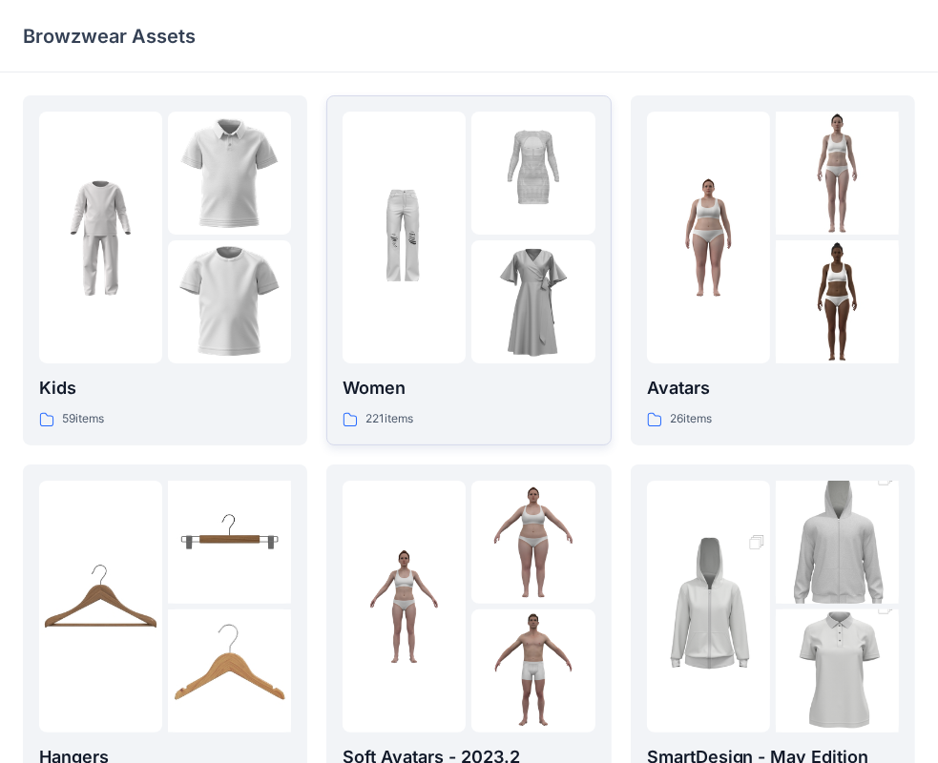
click at [485, 281] on img at bounding box center [532, 301] width 123 height 123
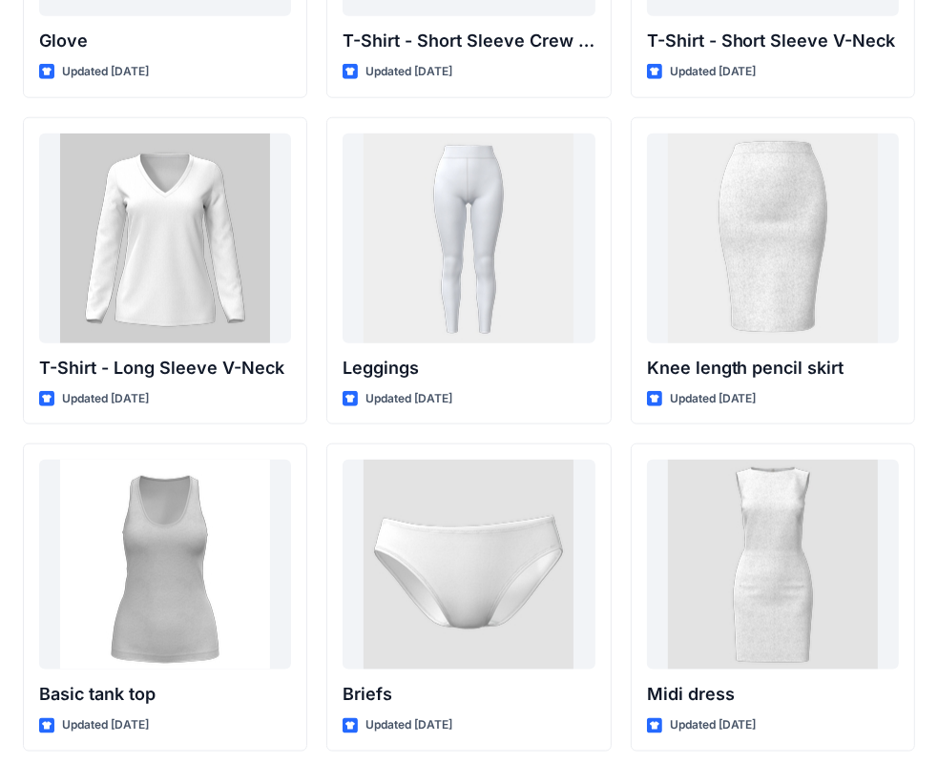
scroll to position [15355, 0]
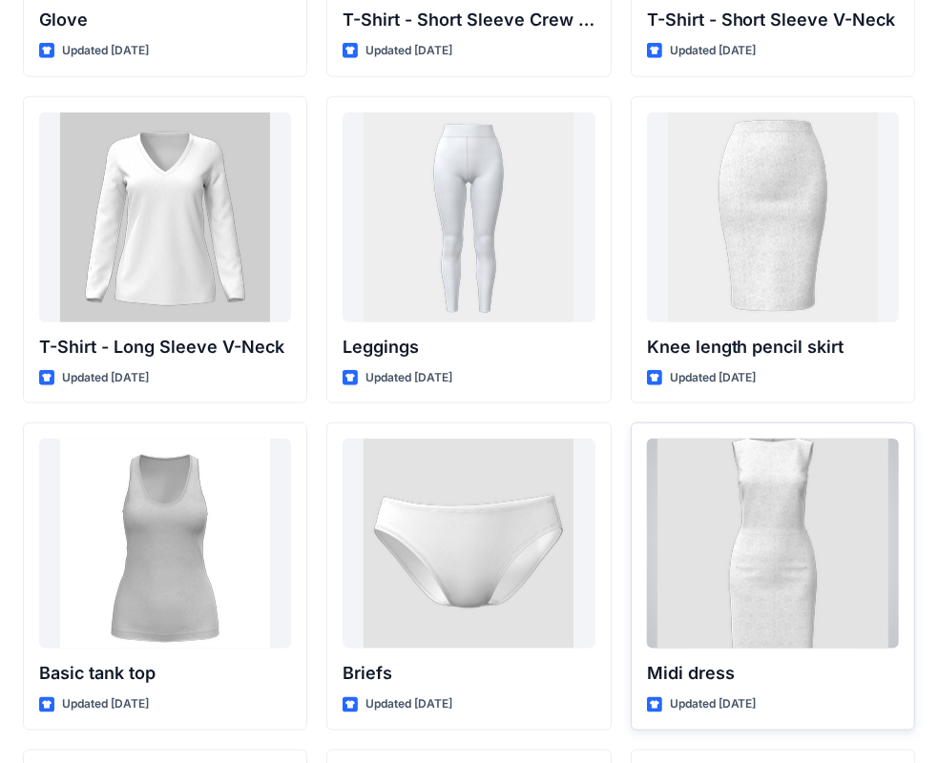
click at [743, 535] on div at bounding box center [773, 544] width 252 height 210
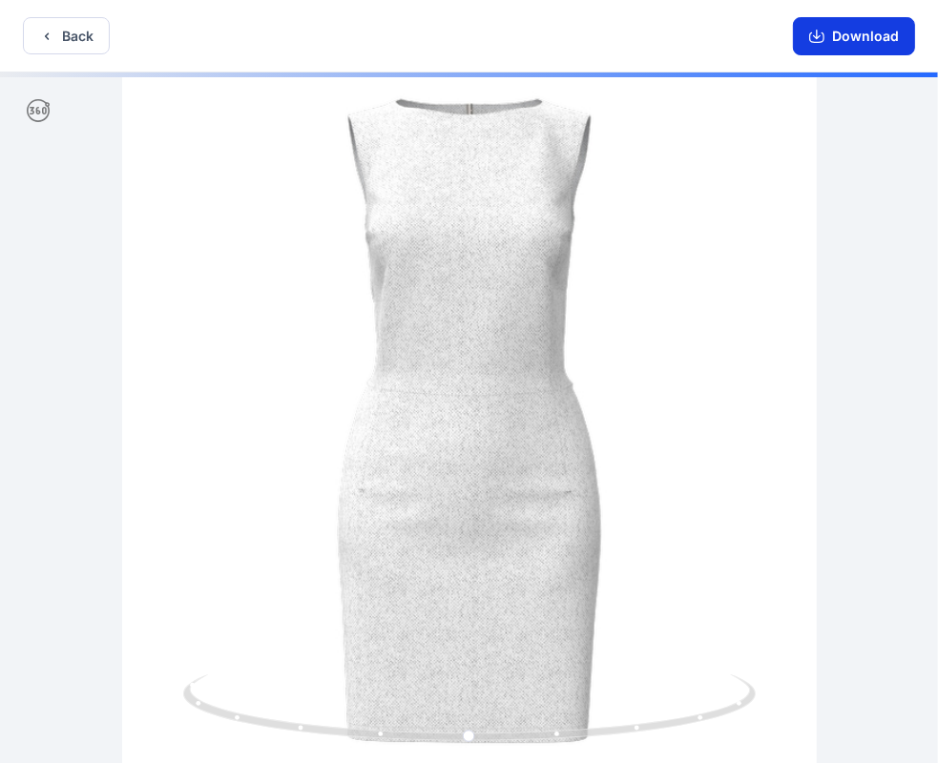
click at [824, 31] on icon "button" at bounding box center [816, 36] width 15 height 15
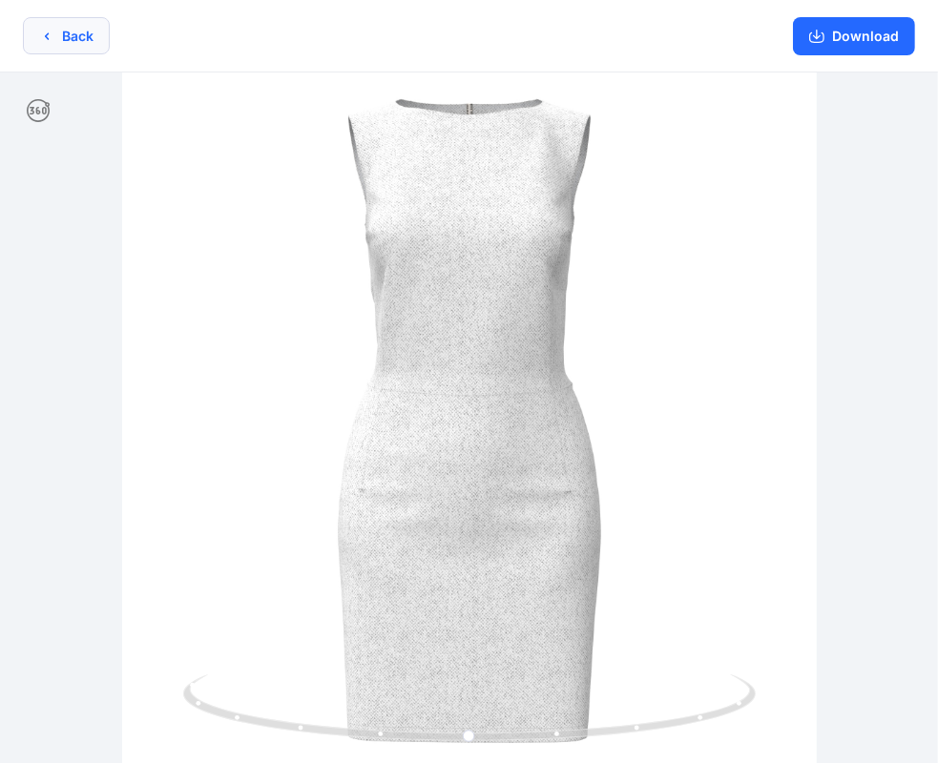
click at [72, 33] on button "Back" at bounding box center [66, 35] width 87 height 37
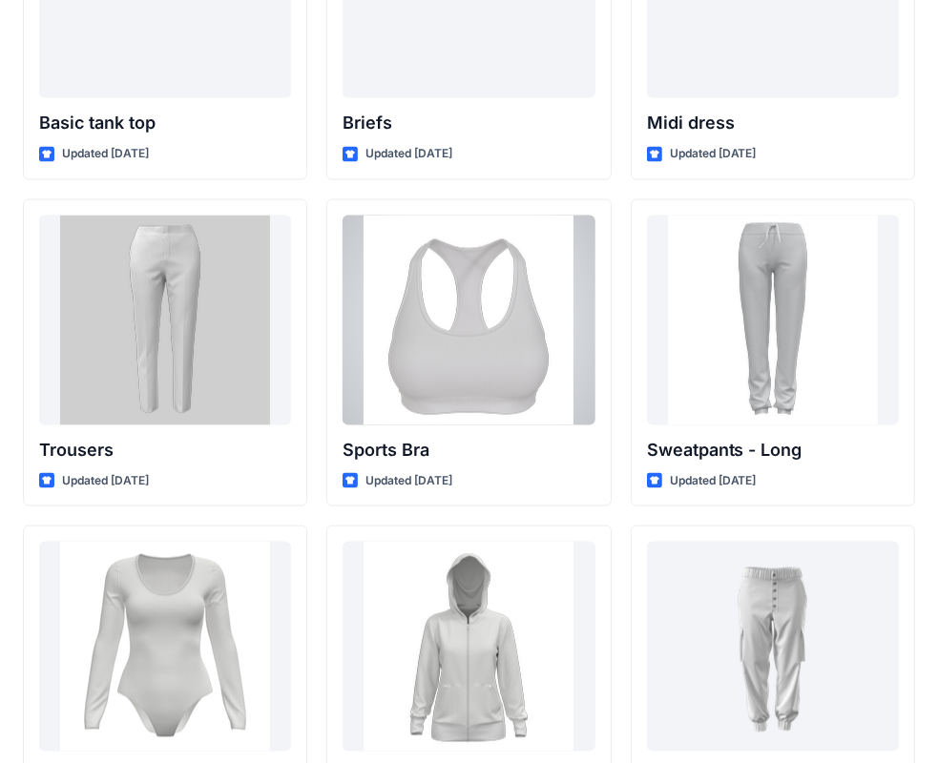
scroll to position [15898, 0]
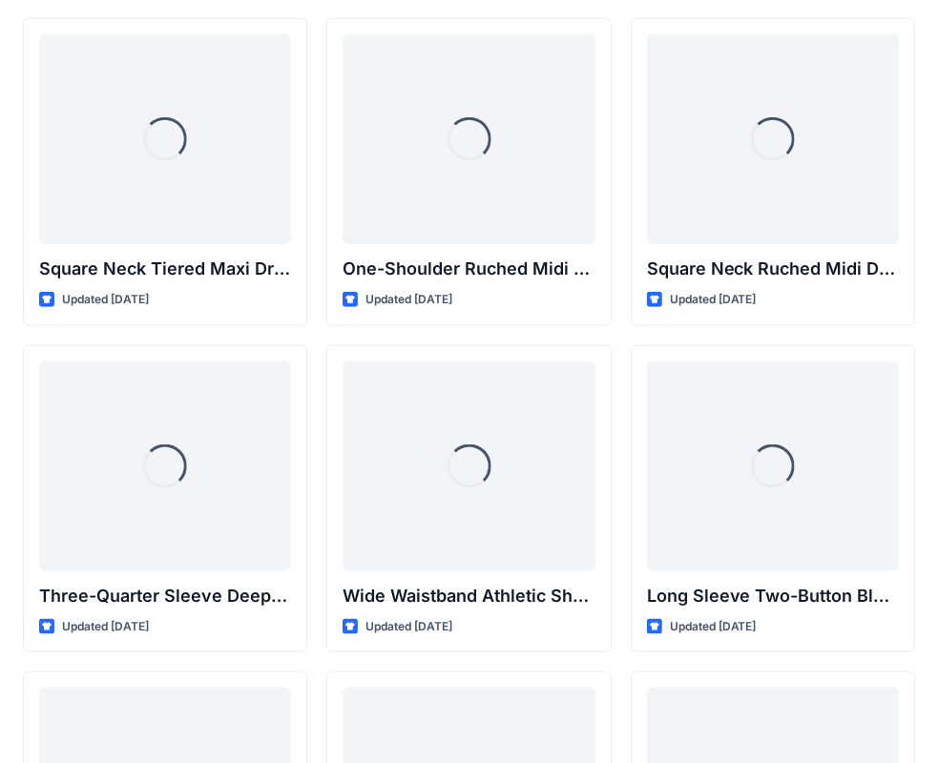
scroll to position [0, 0]
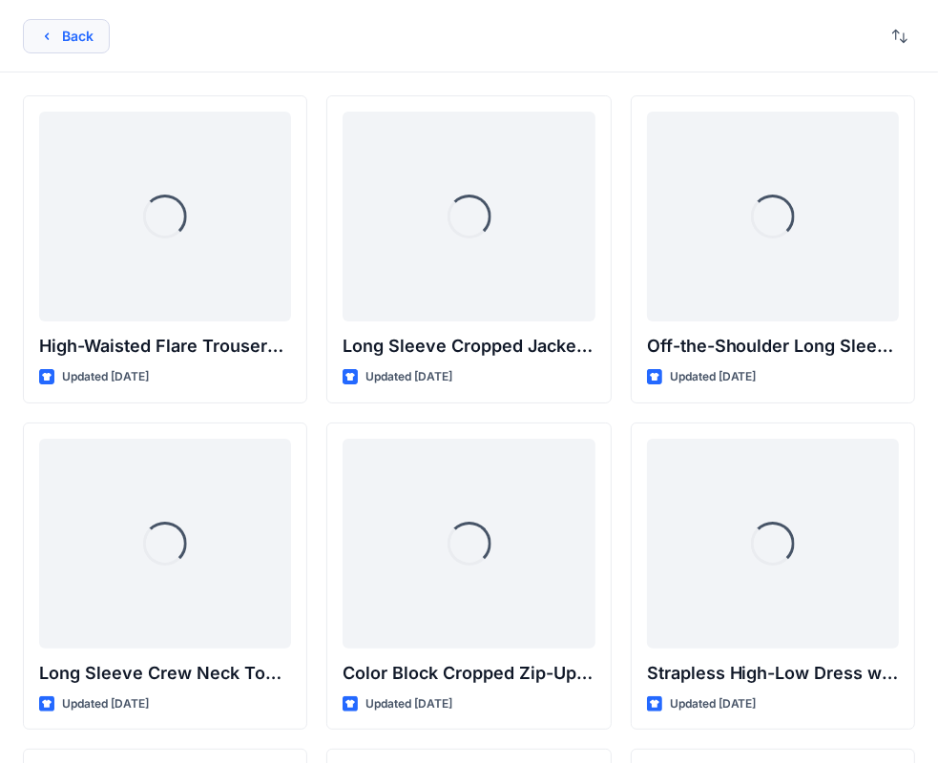
click at [41, 27] on button "Back" at bounding box center [66, 36] width 87 height 34
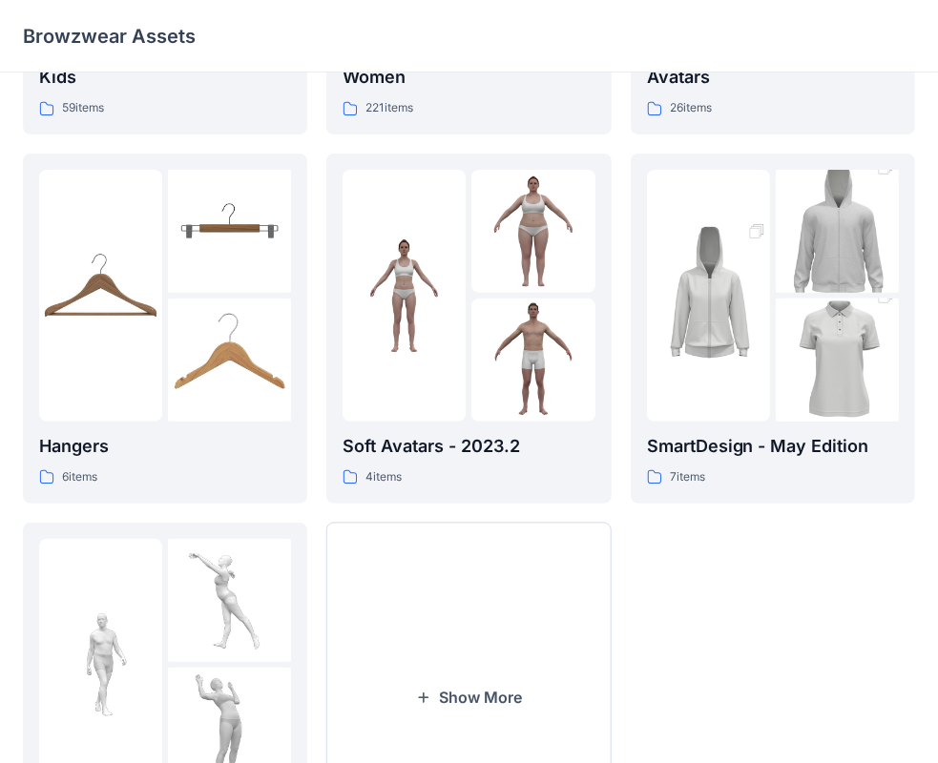
scroll to position [473, 0]
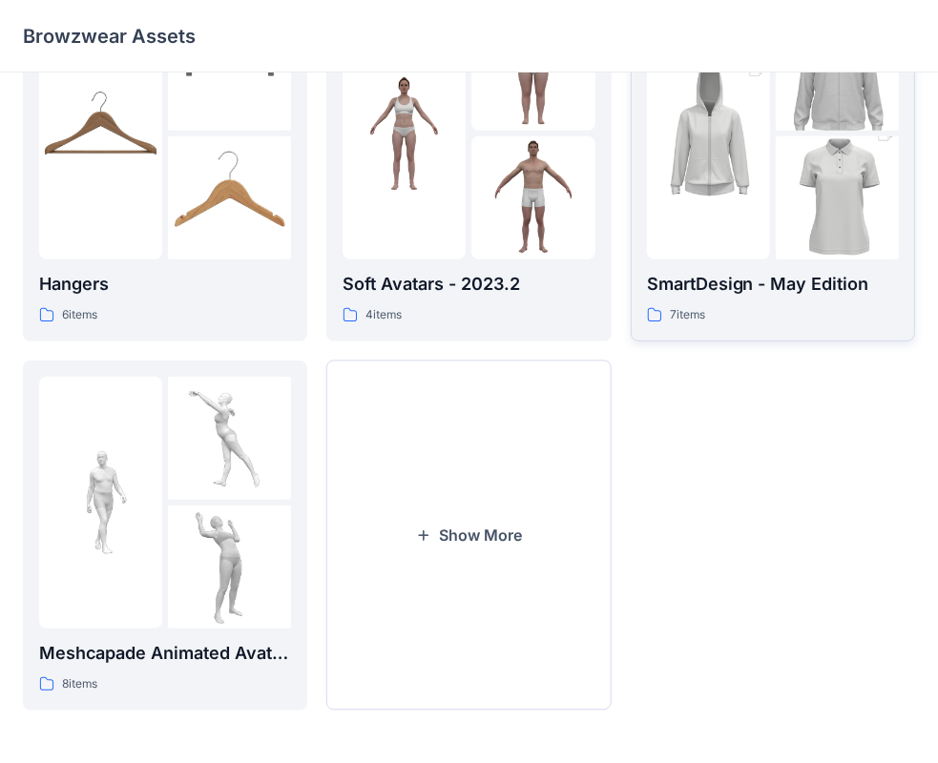
click at [759, 178] on img at bounding box center [708, 133] width 123 height 185
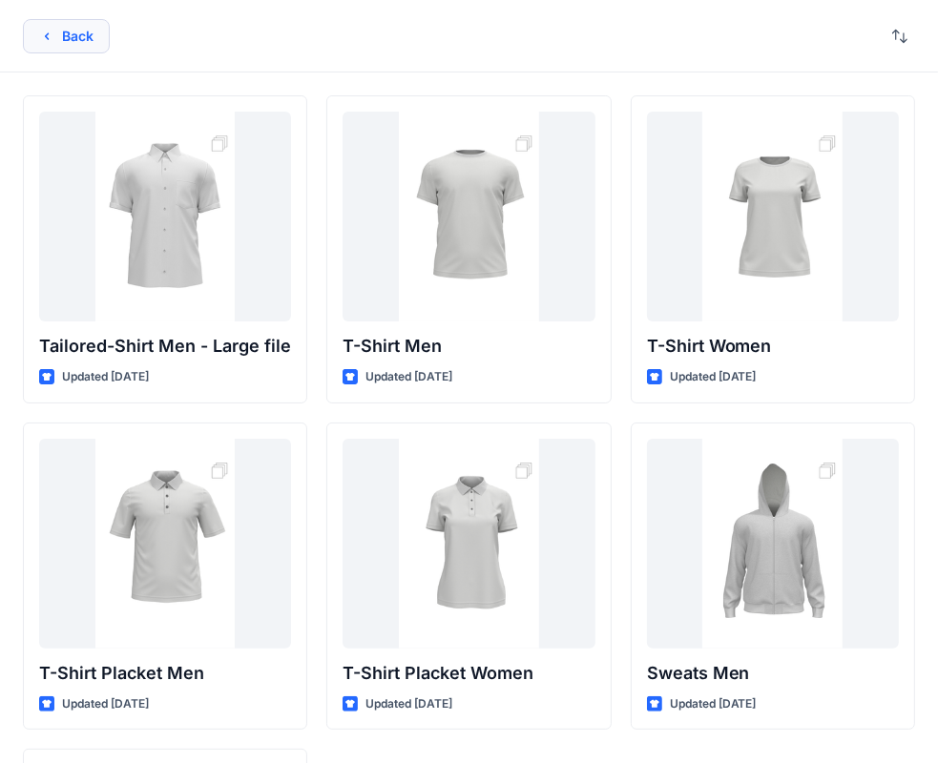
click at [63, 50] on button "Back" at bounding box center [66, 36] width 87 height 34
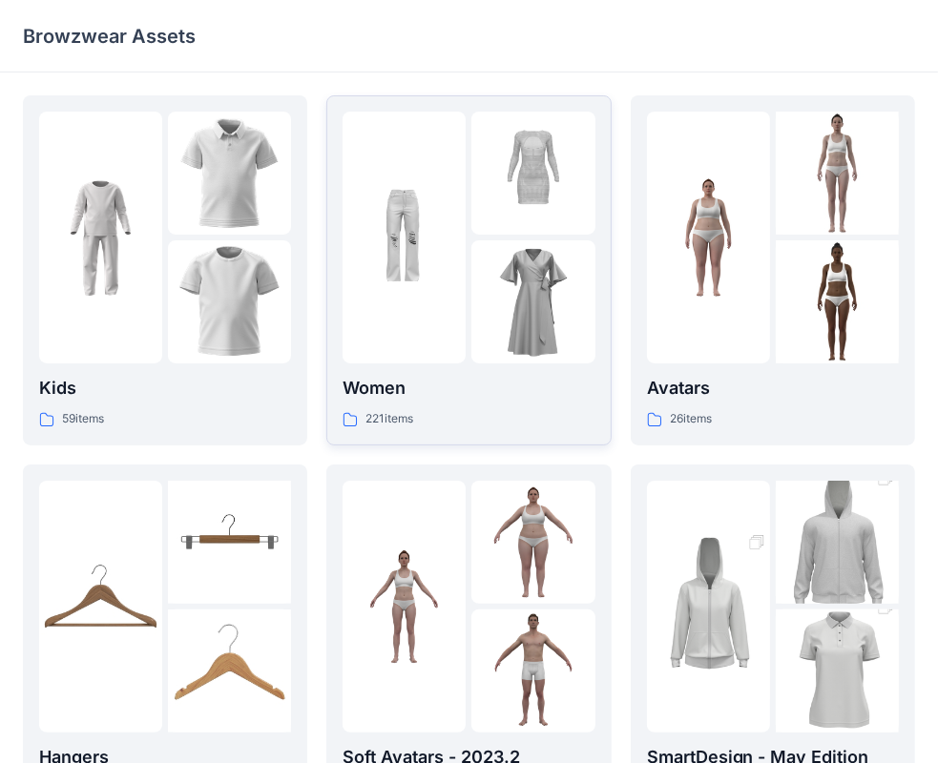
click at [465, 259] on img at bounding box center [403, 237] width 123 height 123
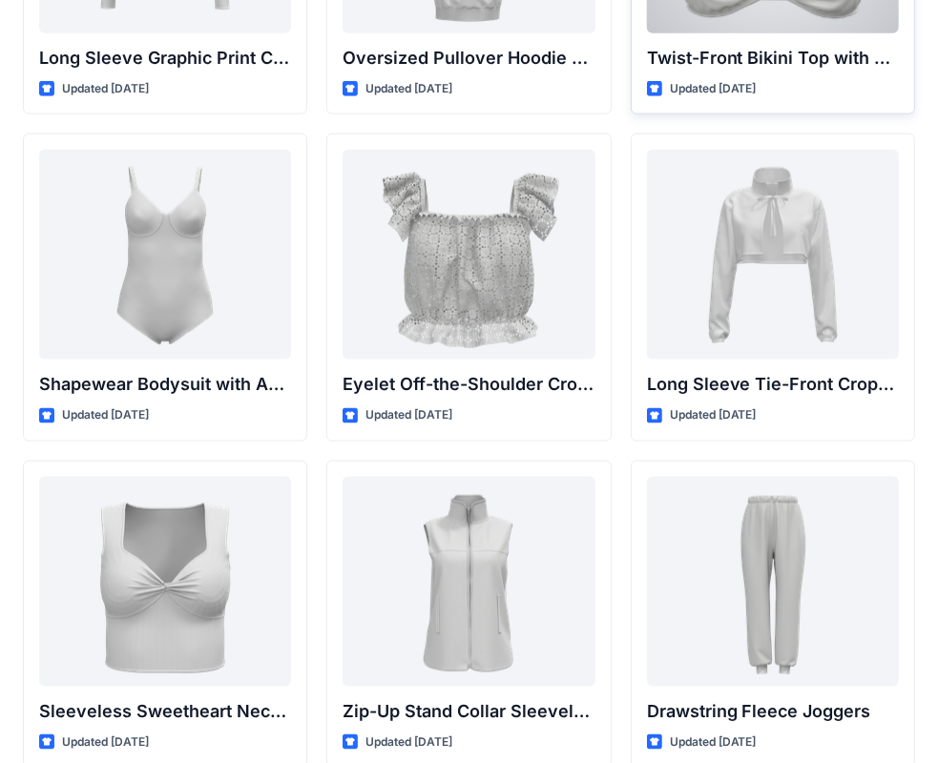
scroll to position [6200, 0]
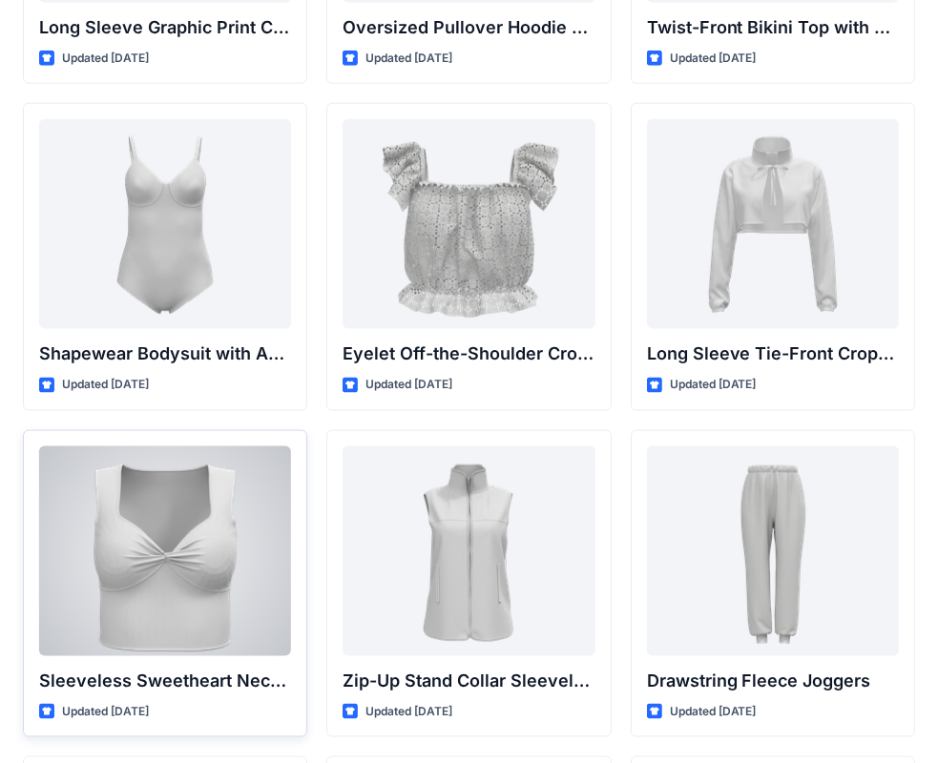
click at [263, 450] on div at bounding box center [165, 551] width 252 height 210
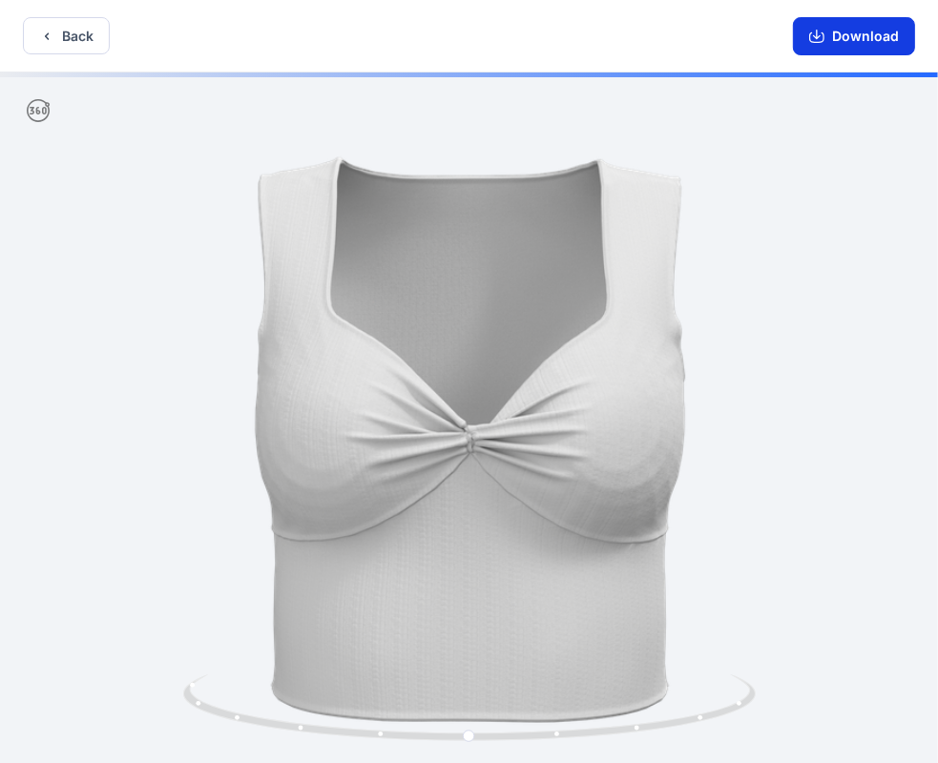
click at [816, 35] on icon "button" at bounding box center [817, 35] width 8 height 10
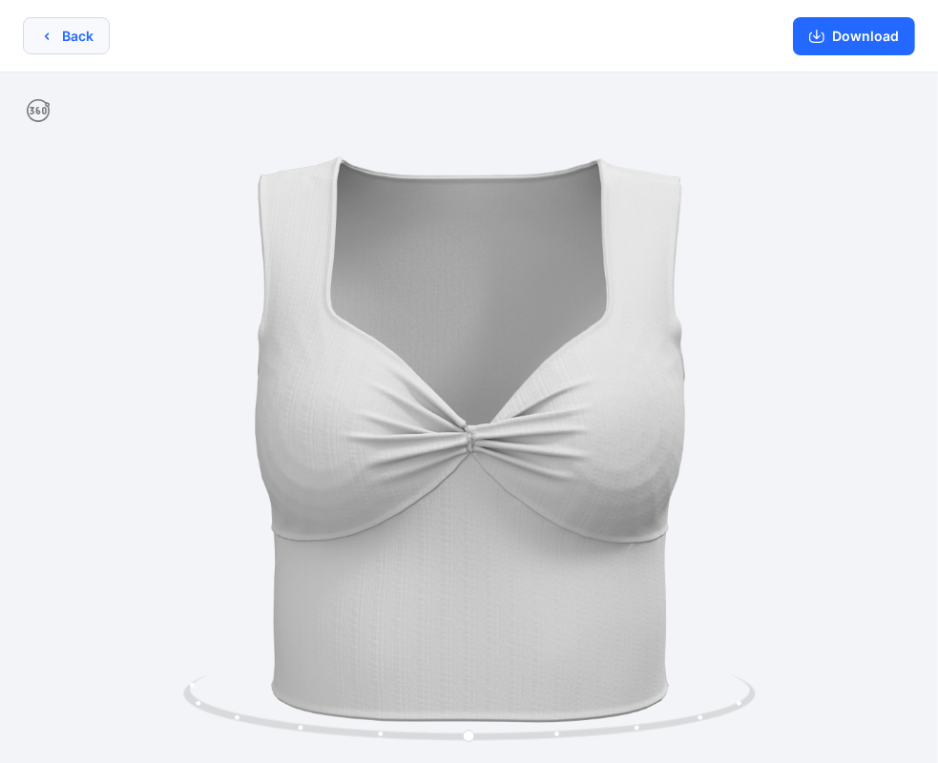
click at [39, 27] on button "Back" at bounding box center [66, 35] width 87 height 37
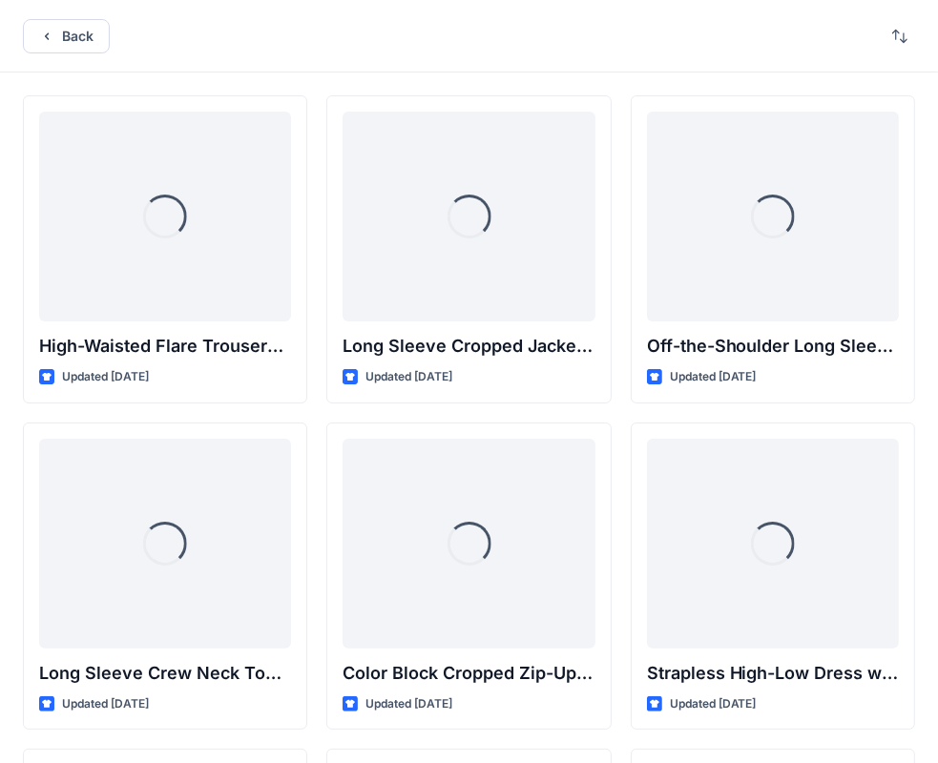
scroll to position [6200, 0]
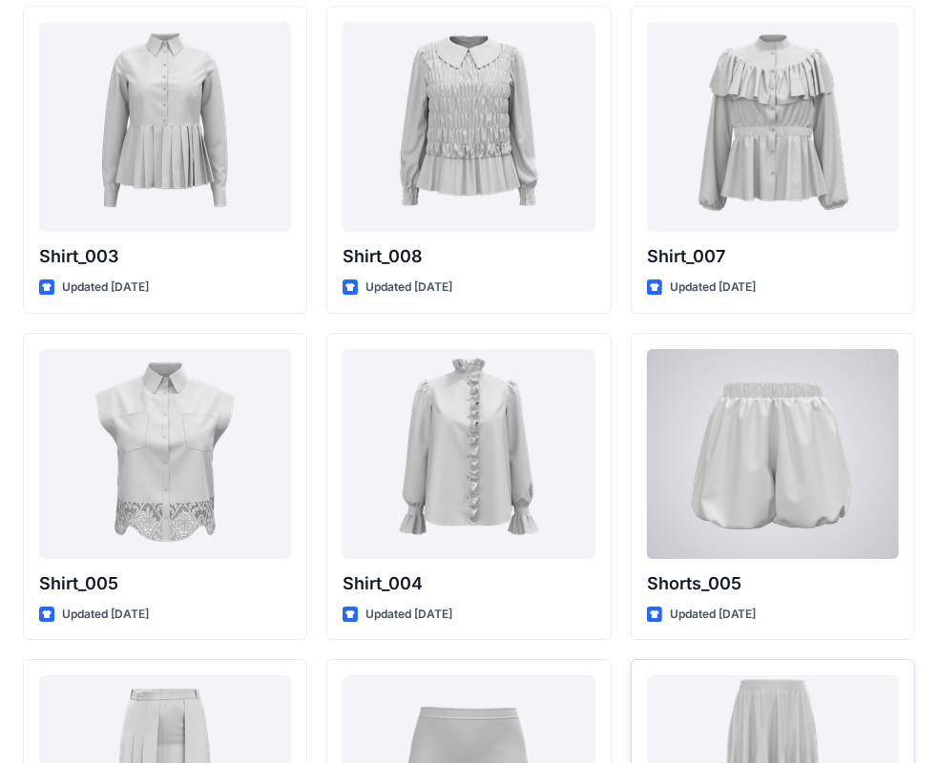
scroll to position [9347, 0]
